Goal: Communication & Community: Ask a question

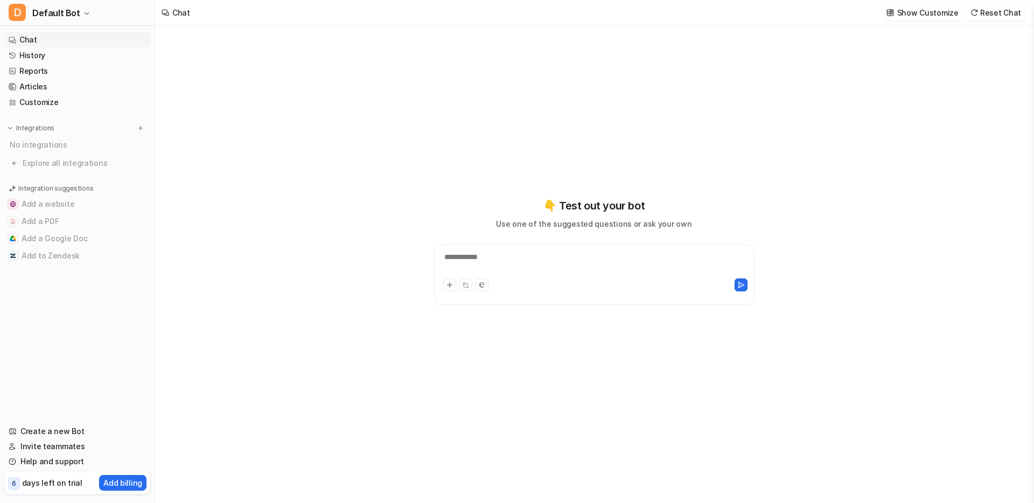
click at [475, 263] on div "**********" at bounding box center [594, 264] width 315 height 25
type textarea "**********"
